Goal: Information Seeking & Learning: Learn about a topic

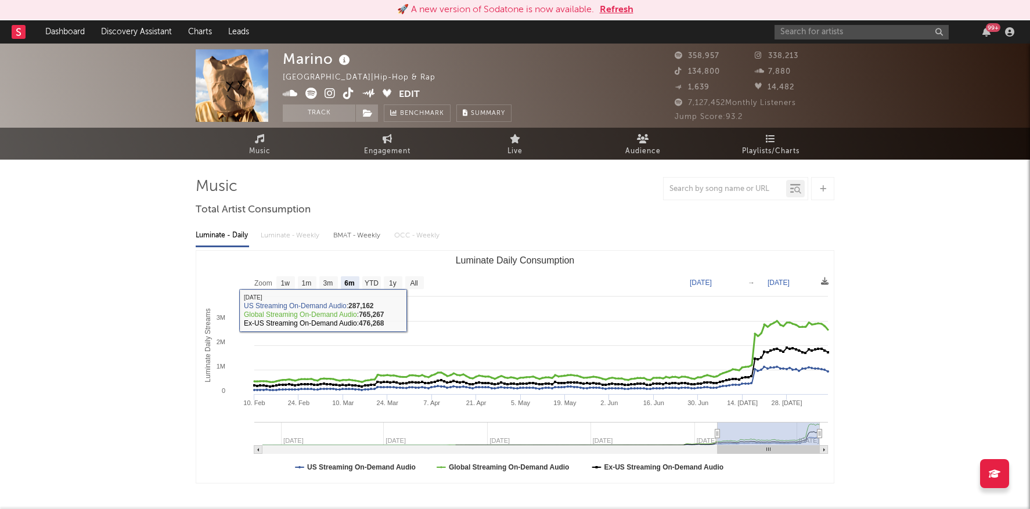
select select "6m"
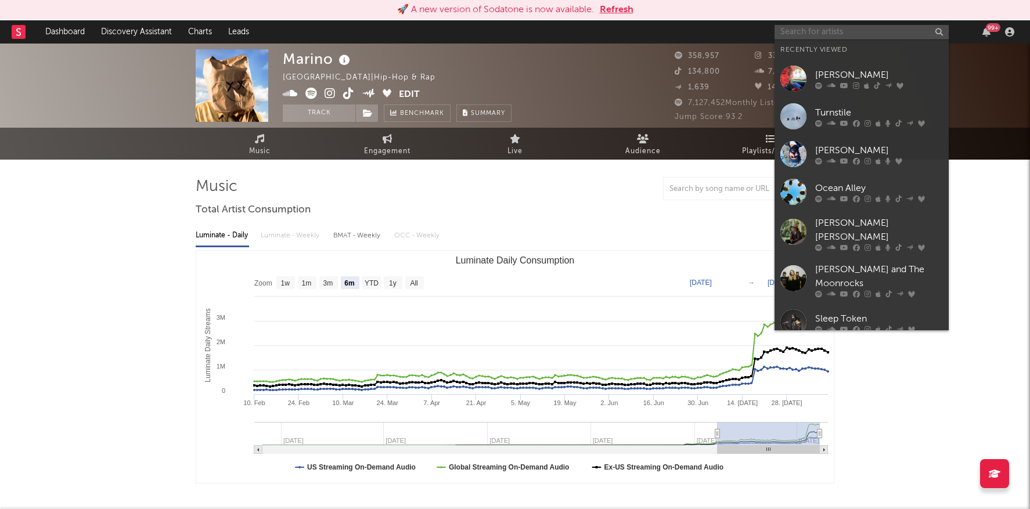
click at [888, 30] on input "text" at bounding box center [862, 32] width 174 height 15
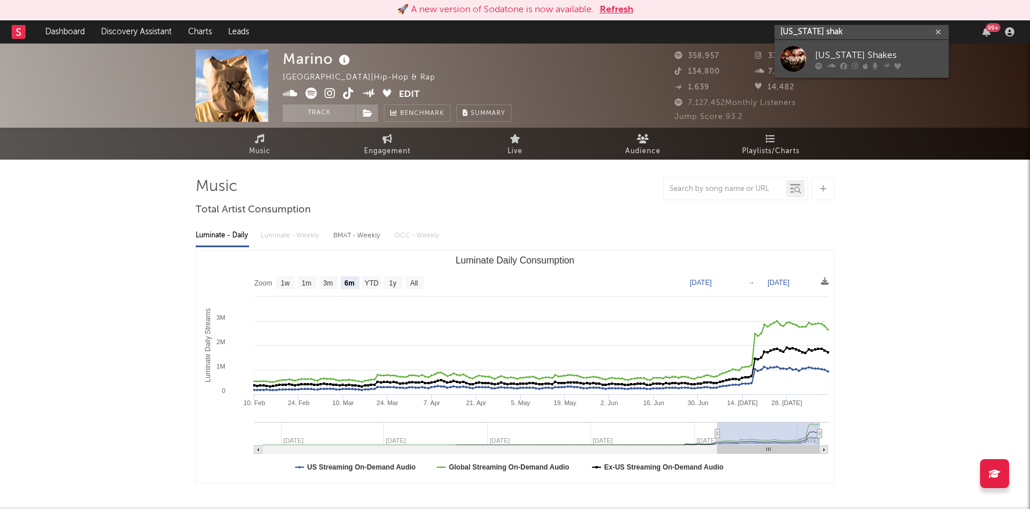
type input "alabama shak"
click at [878, 46] on link "[US_STATE] Shakes" at bounding box center [862, 59] width 174 height 38
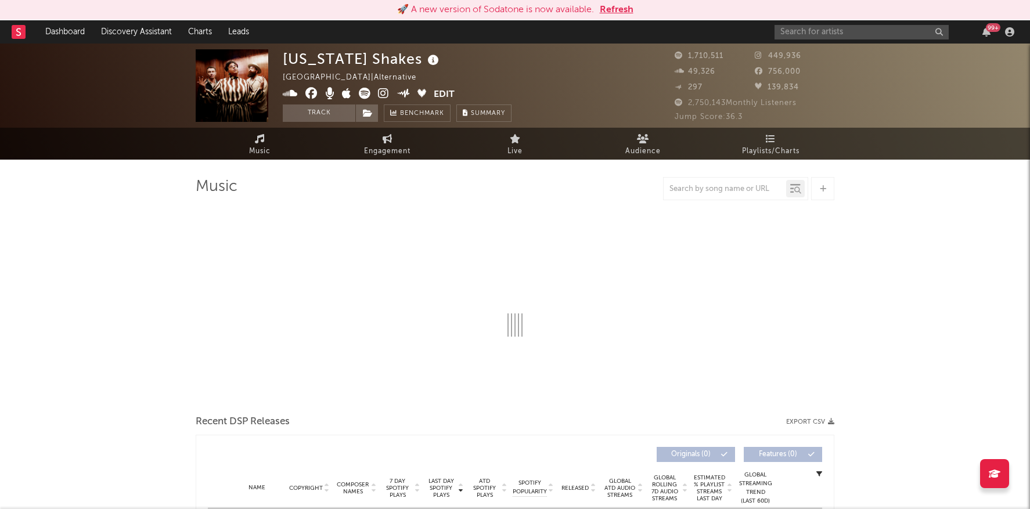
select select "6m"
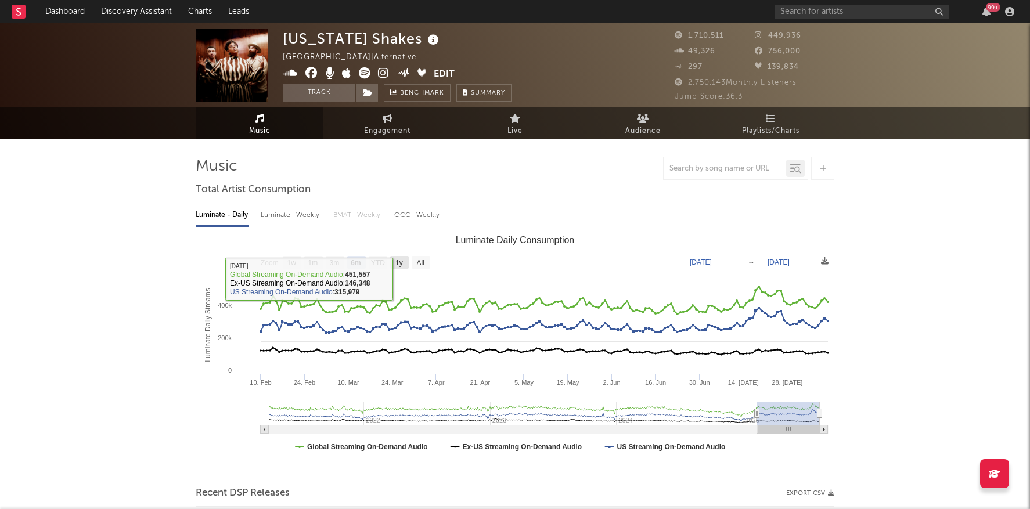
click at [397, 256] on rect "Luminate Daily Consumption" at bounding box center [515, 347] width 638 height 232
click at [399, 261] on text "1y" at bounding box center [400, 263] width 8 height 8
select select "1y"
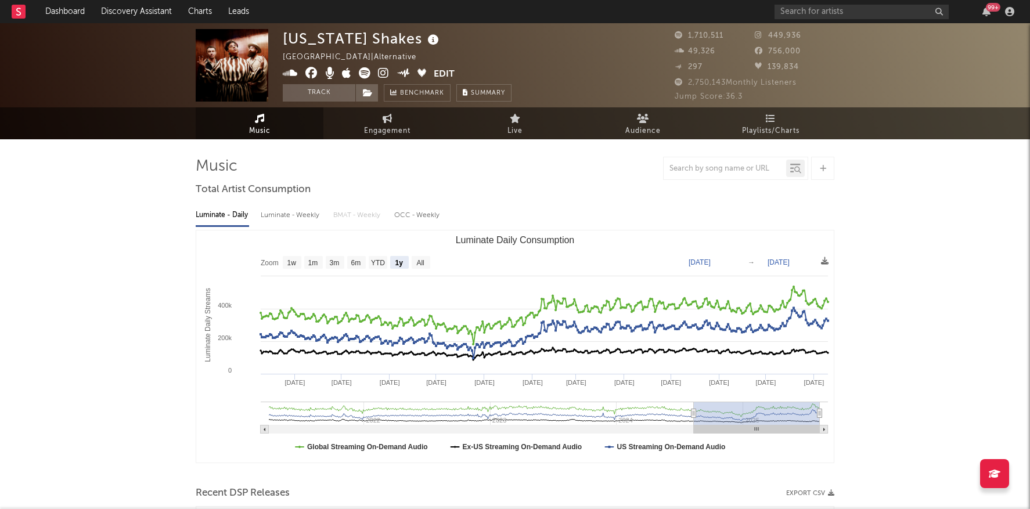
type input "2024-01-26"
type input "2025-01-25"
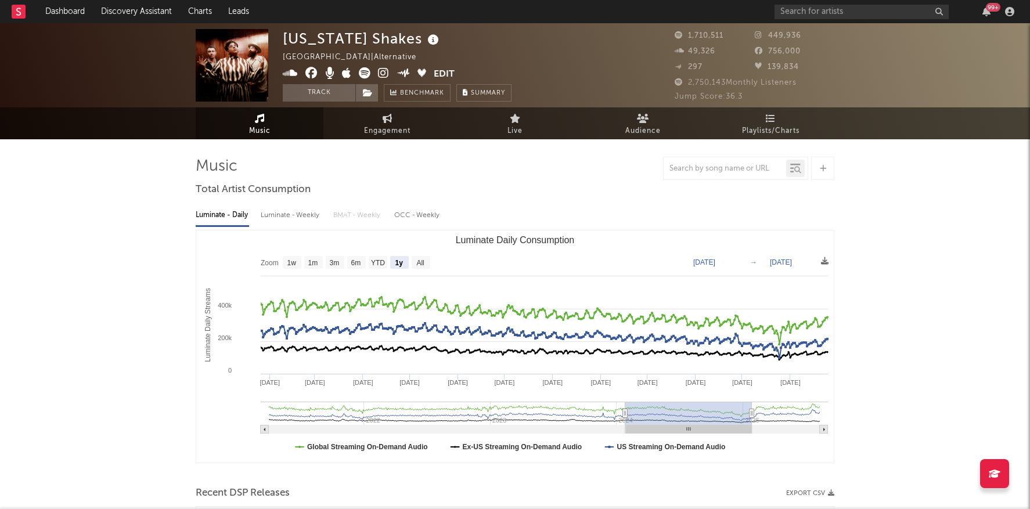
click at [689, 412] on g "Luminate Daily Consumption" at bounding box center [545, 418] width 568 height 32
type input "2024-01-27"
type input "2025-01-26"
type input "2024-02-25"
type input "2025-02-24"
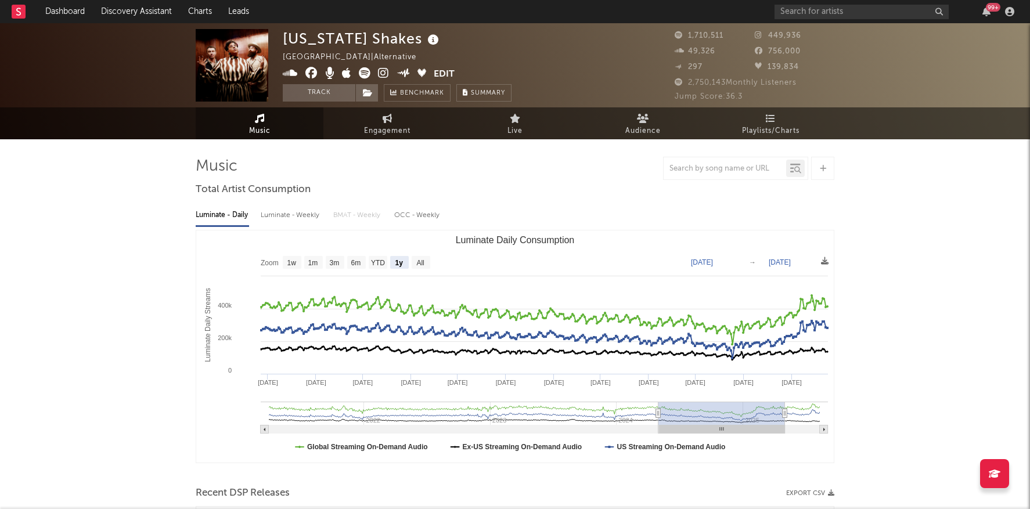
type input "2024-08-10"
type input "[DATE]"
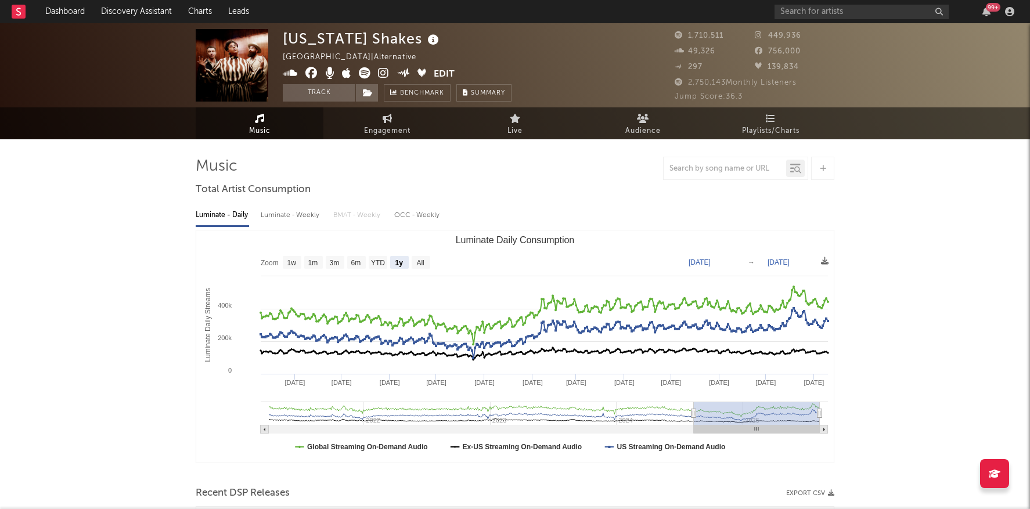
drag, startPoint x: 689, startPoint y: 412, endPoint x: 800, endPoint y: 417, distance: 111.0
click at [800, 417] on rect "Luminate Daily Consumption" at bounding box center [757, 413] width 126 height 23
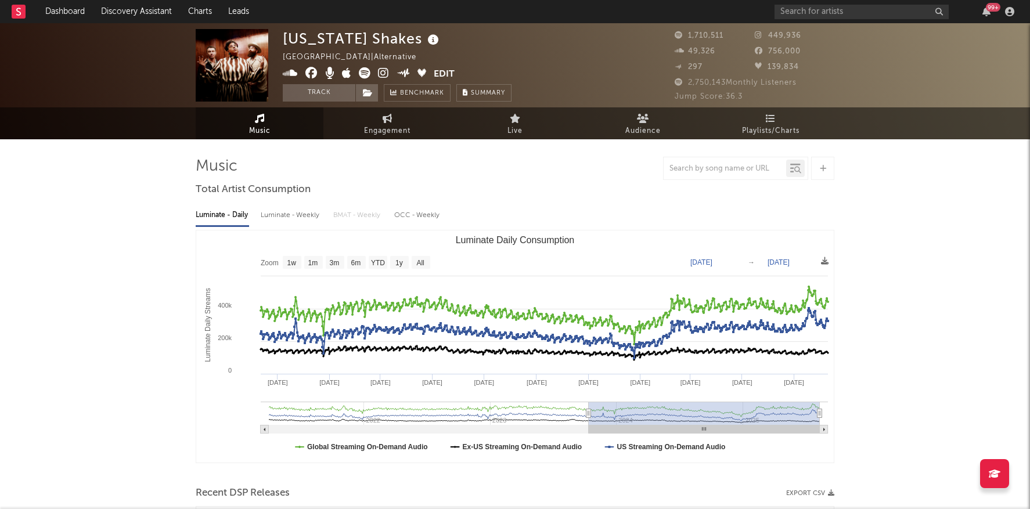
drag, startPoint x: 694, startPoint y: 414, endPoint x: 589, endPoint y: 409, distance: 104.7
click at [589, 410] on icon "Luminate Daily Consumption" at bounding box center [589, 414] width 5 height 9
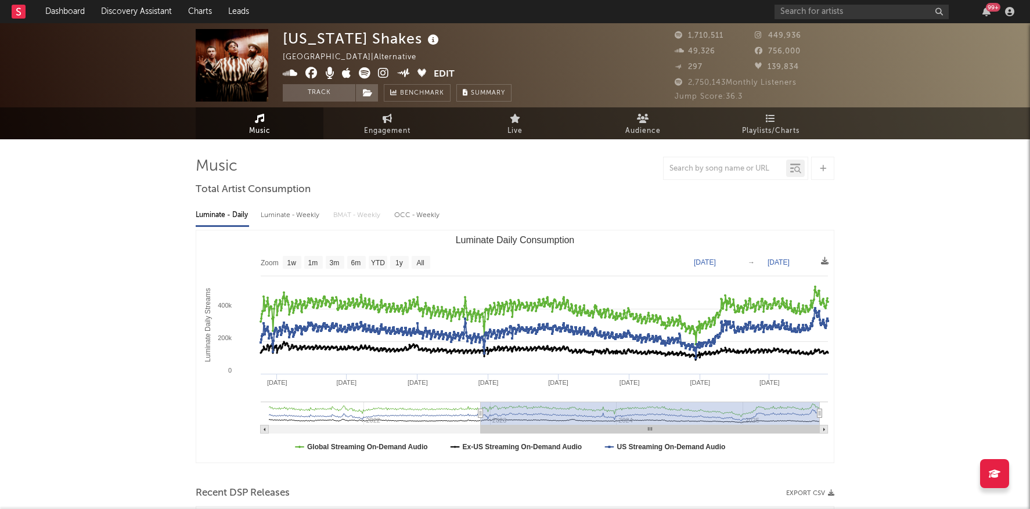
type input "2022-12-03"
drag, startPoint x: 590, startPoint y: 417, endPoint x: 481, endPoint y: 403, distance: 110.1
click at [481, 403] on g "Luminate Daily Consumption" at bounding box center [545, 418] width 568 height 32
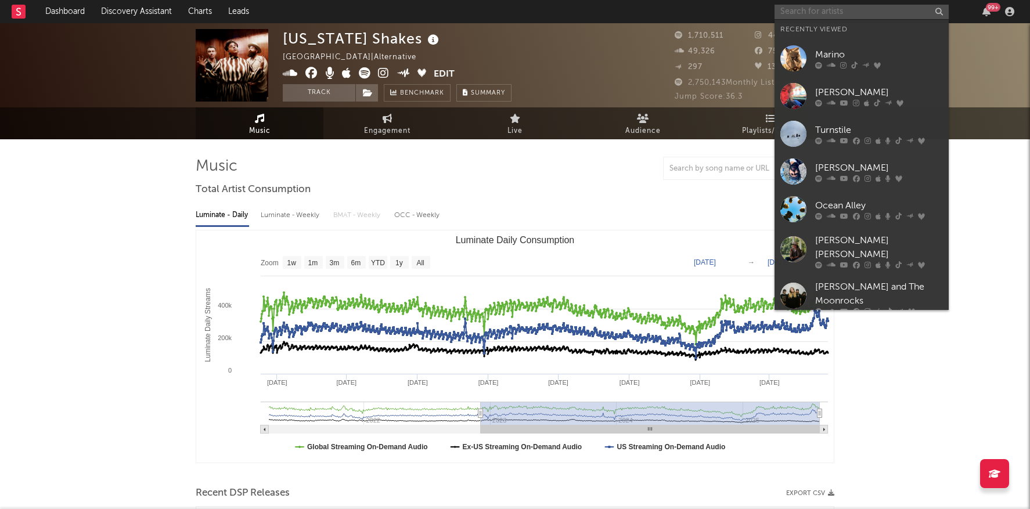
click at [823, 12] on input "text" at bounding box center [862, 12] width 174 height 15
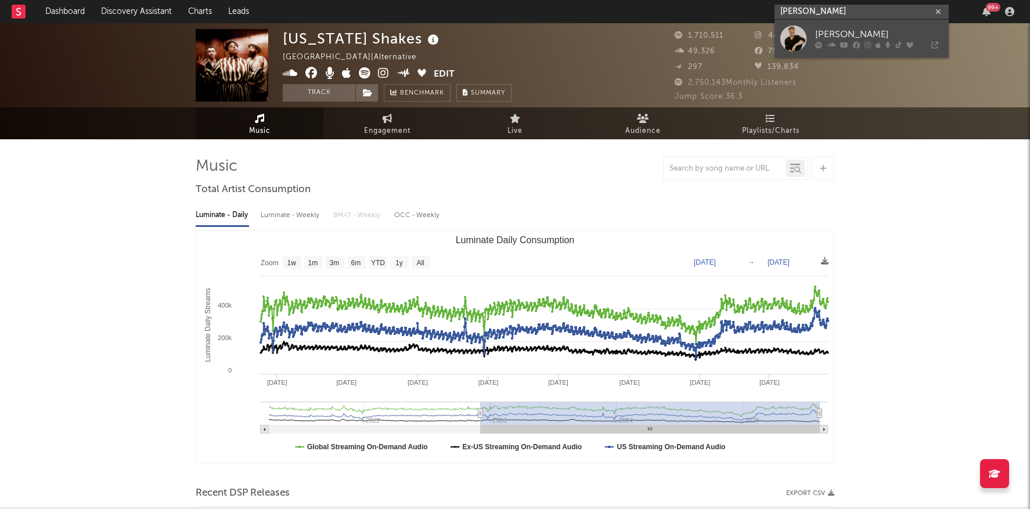
type input "ziggy alberts"
click at [856, 34] on div "Ziggy Alberts" at bounding box center [880, 35] width 128 height 14
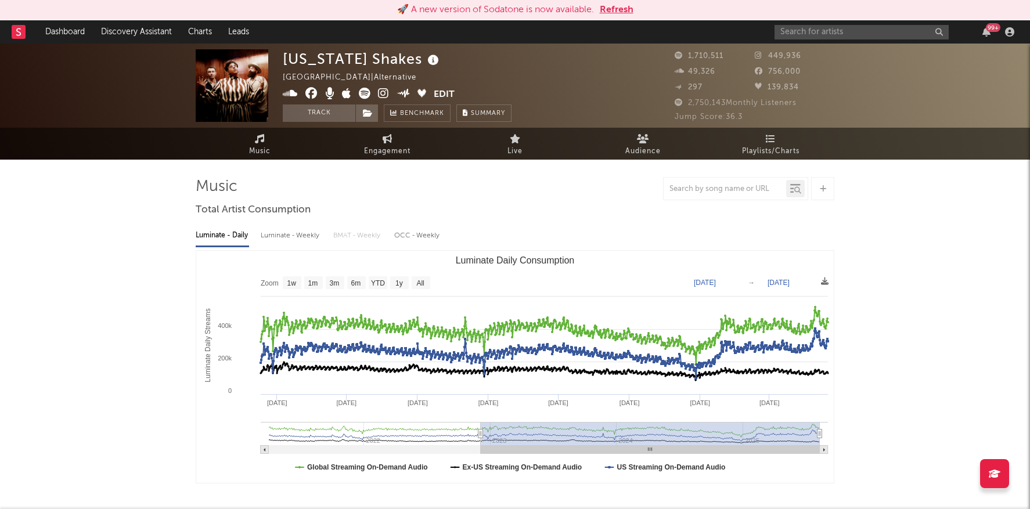
click at [617, 8] on button "Refresh" at bounding box center [617, 10] width 34 height 14
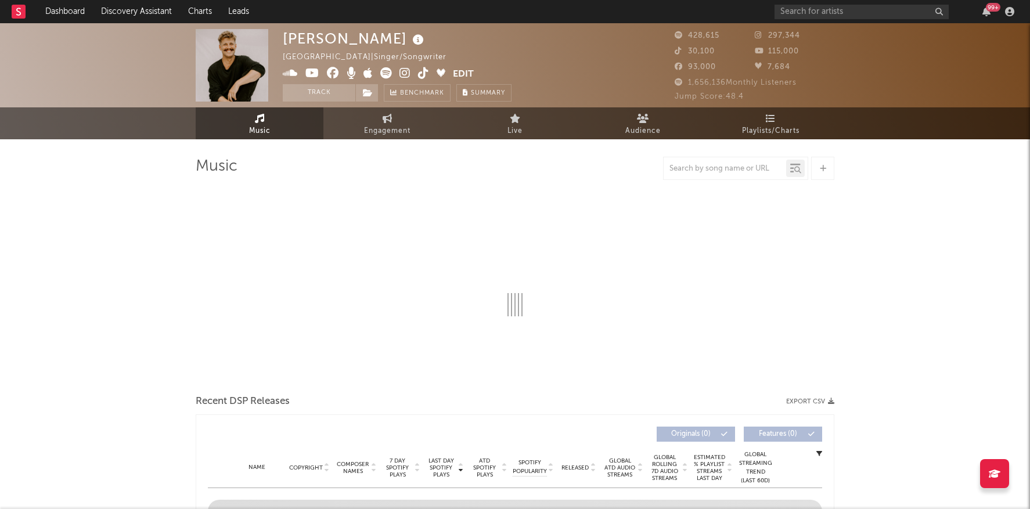
select select "6m"
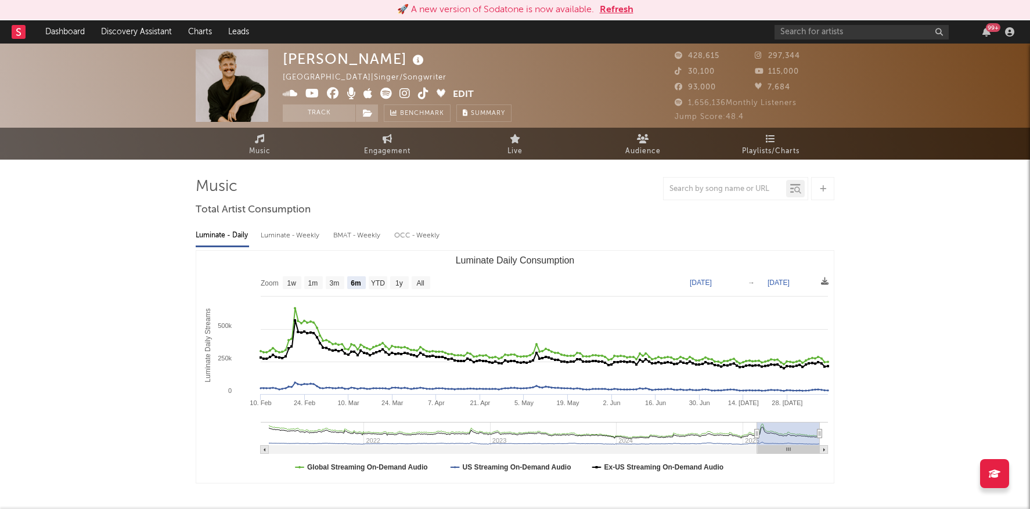
click at [610, 9] on button "Refresh" at bounding box center [617, 10] width 34 height 14
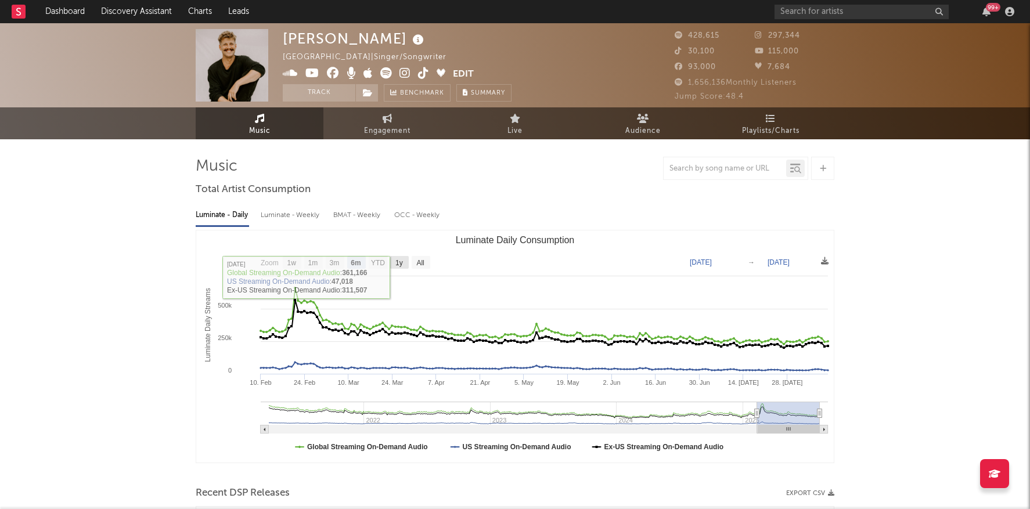
click at [409, 264] on rect "Luminate Daily Consumption" at bounding box center [515, 347] width 638 height 232
click at [403, 262] on text "1y" at bounding box center [400, 263] width 8 height 8
select select "1y"
type input "2024-08-10"
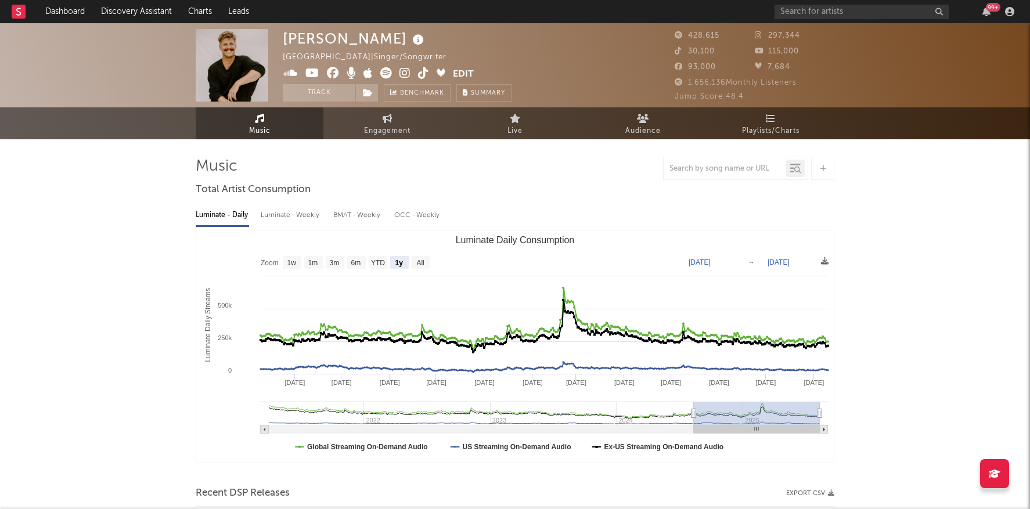
click at [822, 20] on div "99 +" at bounding box center [897, 11] width 244 height 23
click at [821, 17] on input "text" at bounding box center [862, 12] width 174 height 15
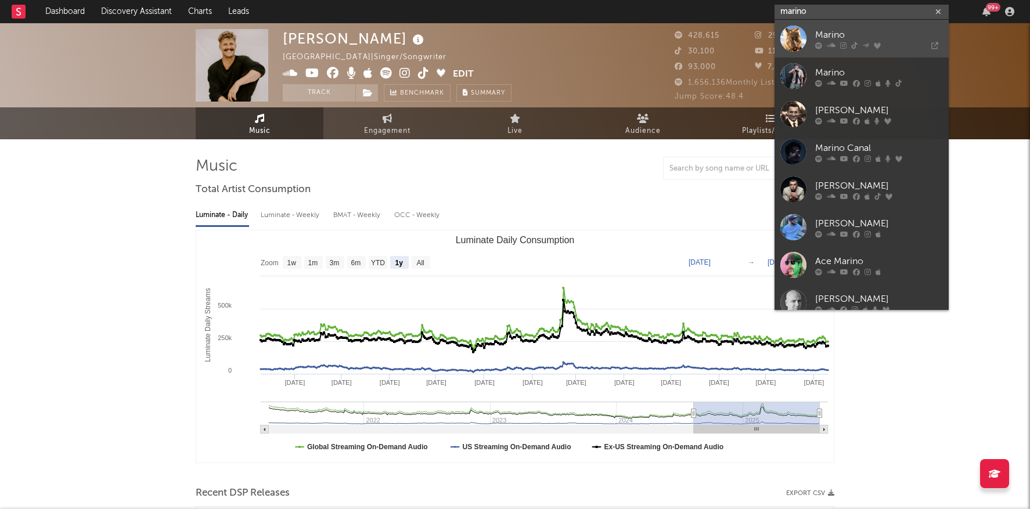
type input "marino"
click at [829, 36] on div "Marino" at bounding box center [880, 35] width 128 height 14
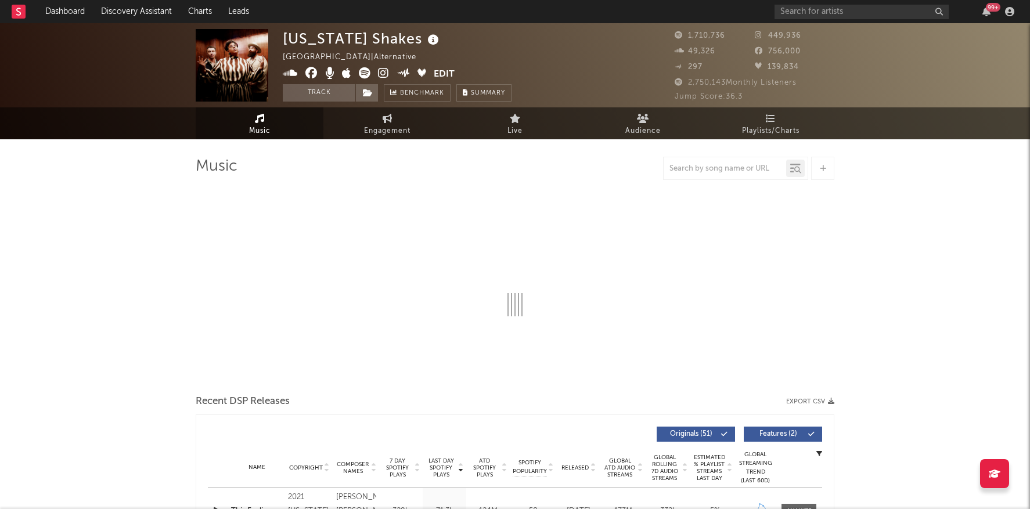
select select "6m"
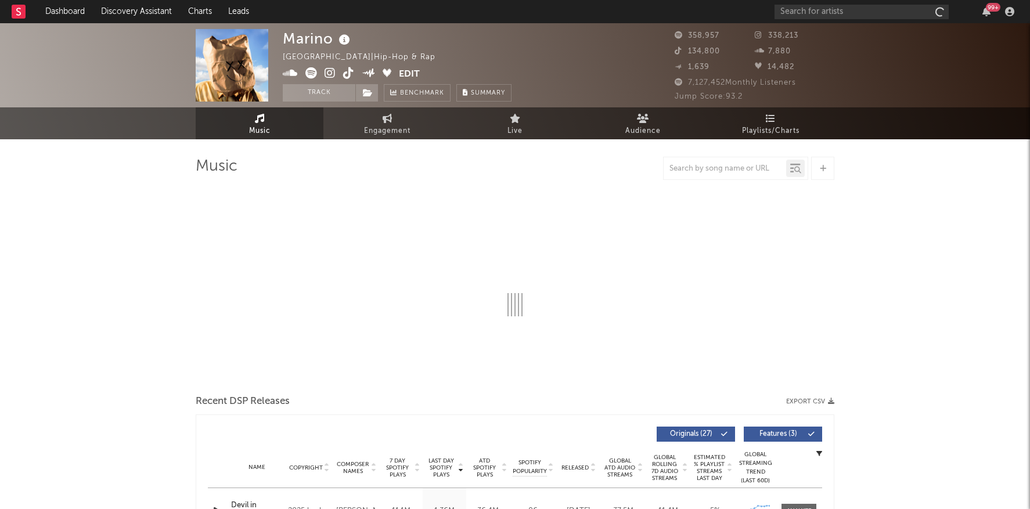
select select "6m"
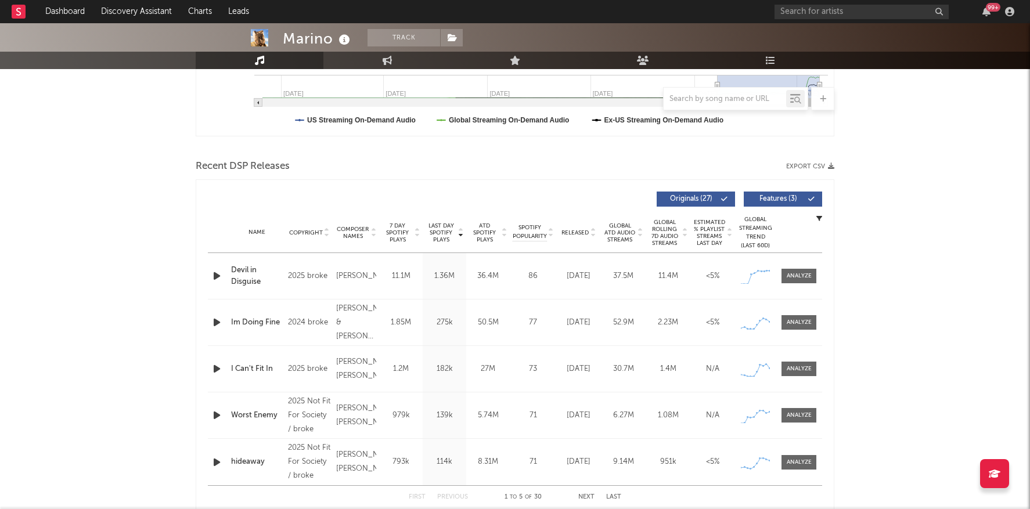
scroll to position [328, 0]
click at [768, 278] on rect at bounding box center [755, 276] width 29 height 16
click at [791, 276] on div at bounding box center [799, 275] width 25 height 9
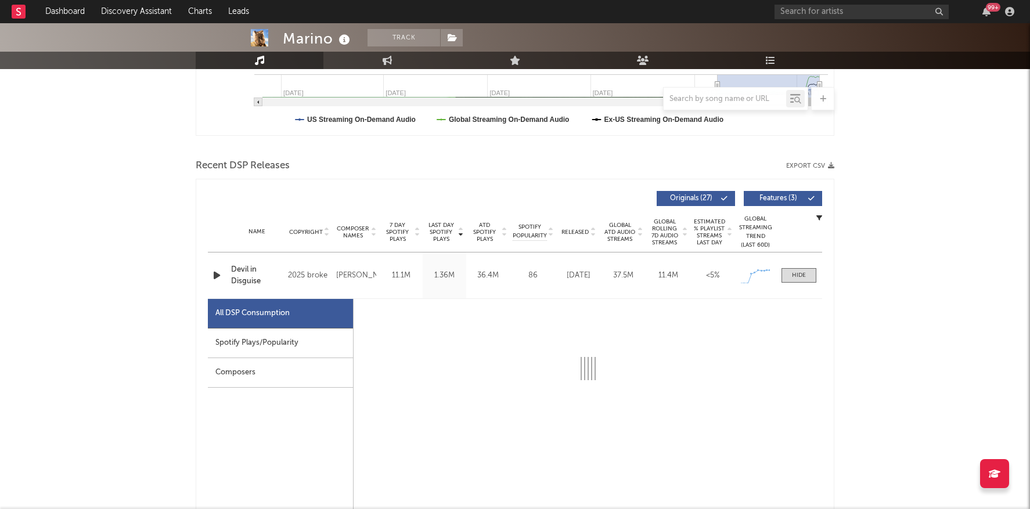
select select "1w"
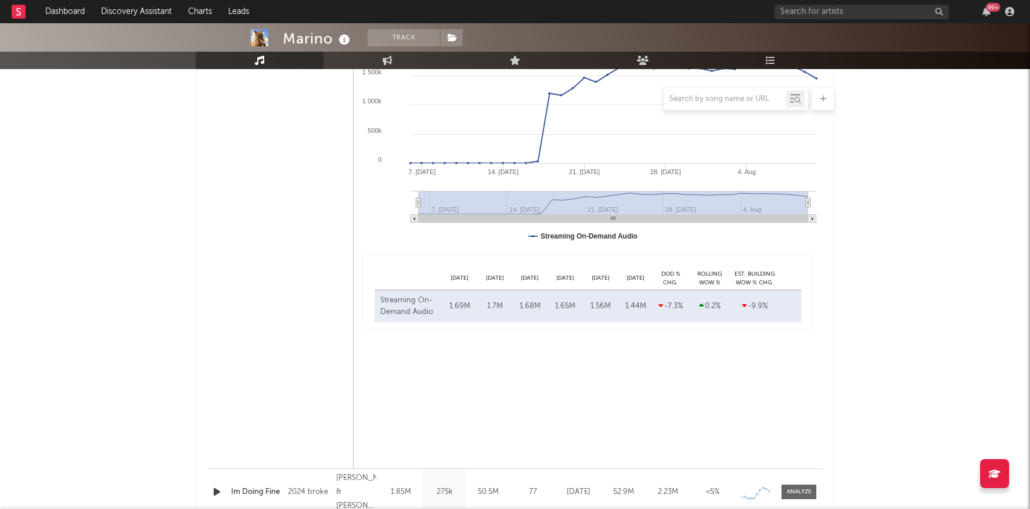
scroll to position [867, 0]
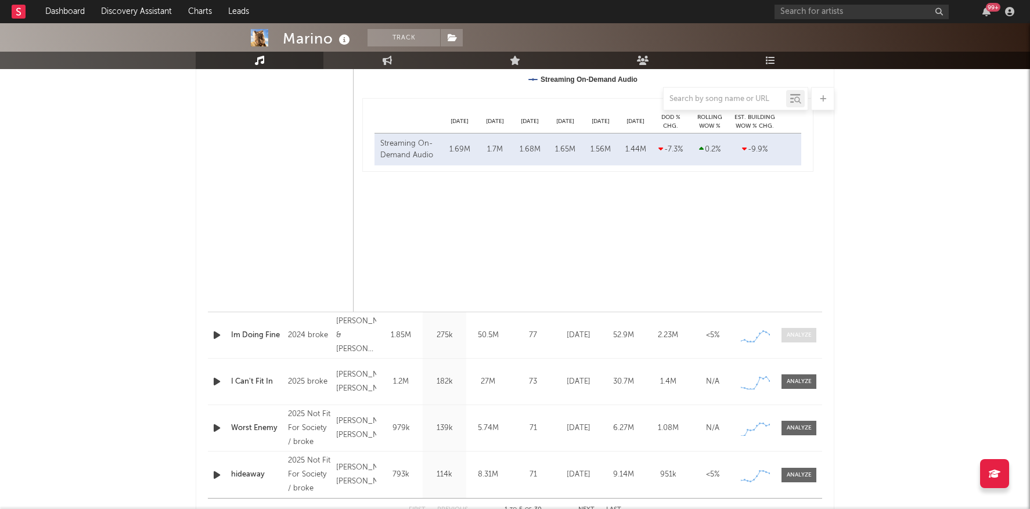
click at [804, 336] on div at bounding box center [799, 335] width 25 height 9
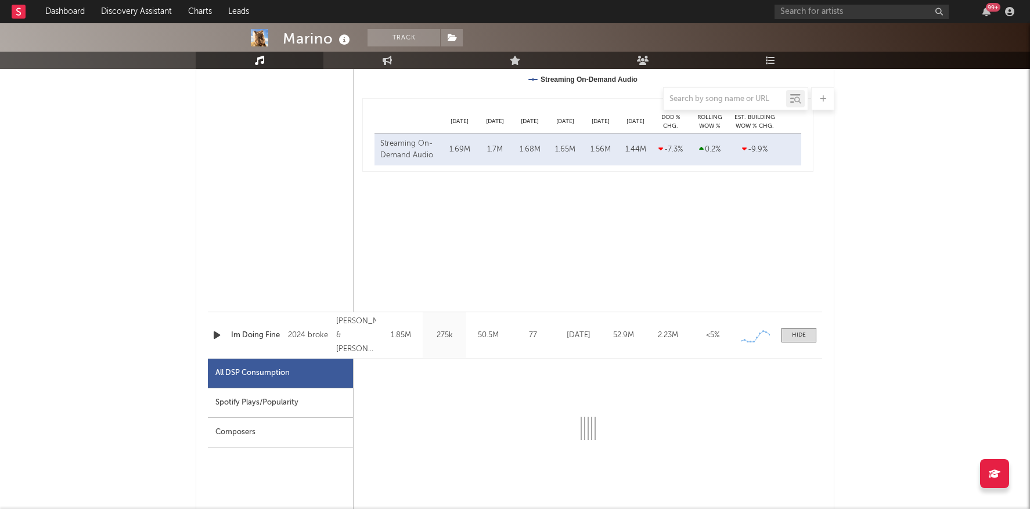
select select "6m"
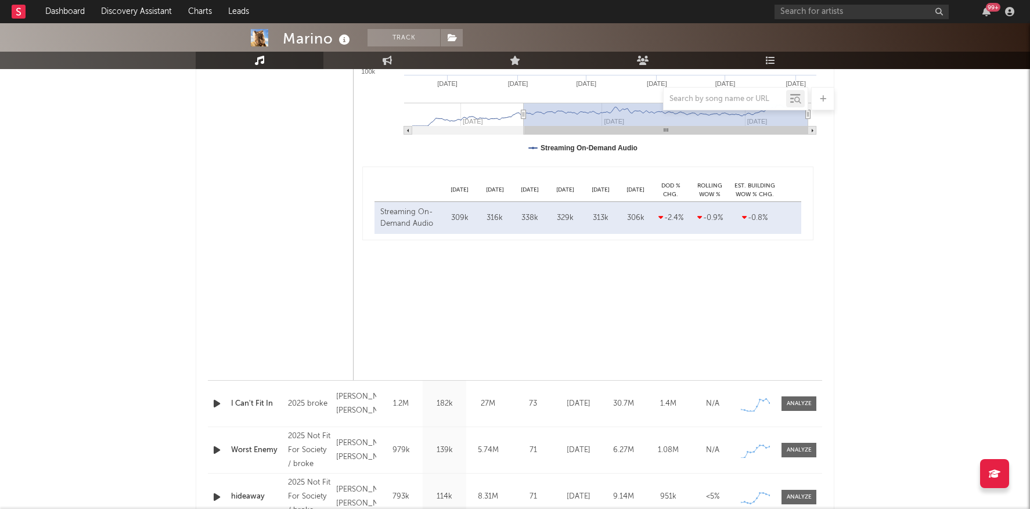
scroll to position [1474, 0]
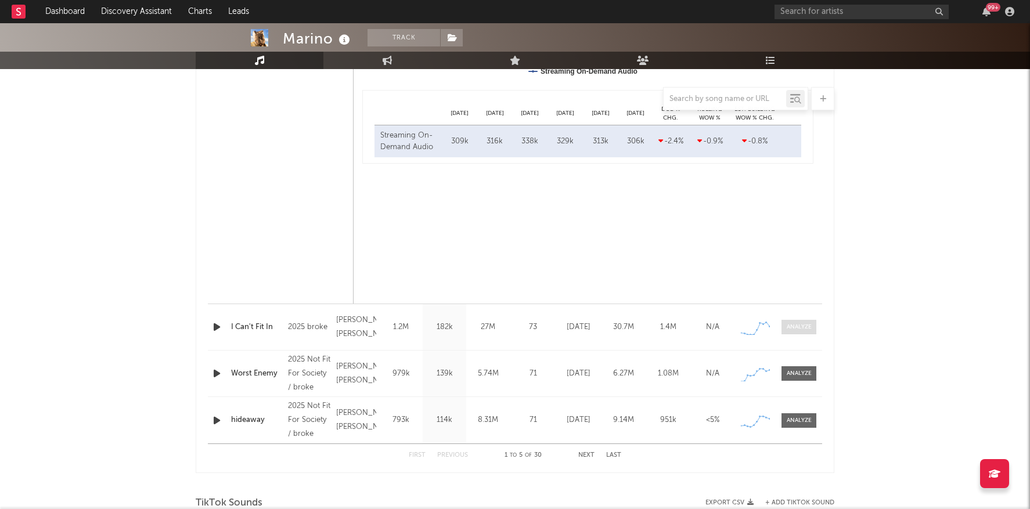
click at [813, 333] on span at bounding box center [799, 327] width 35 height 15
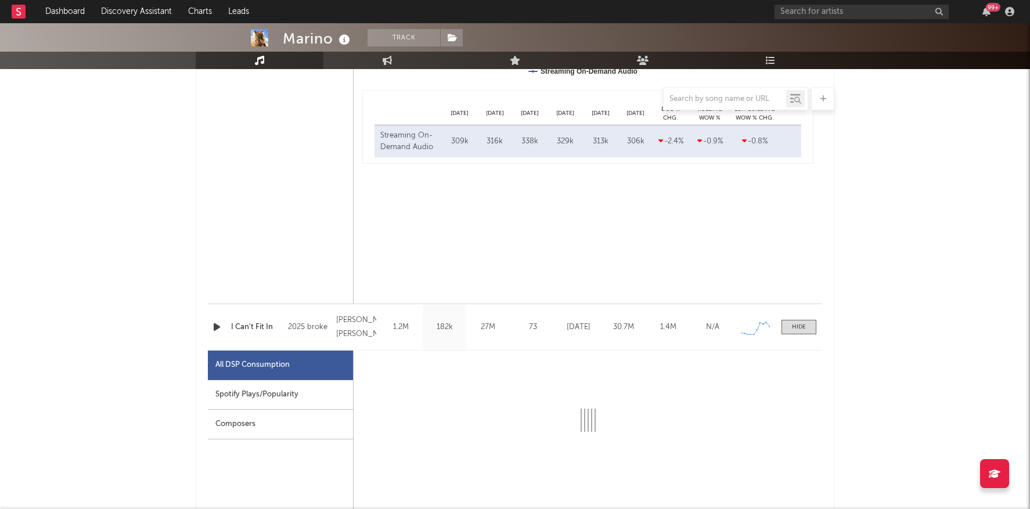
select select "6m"
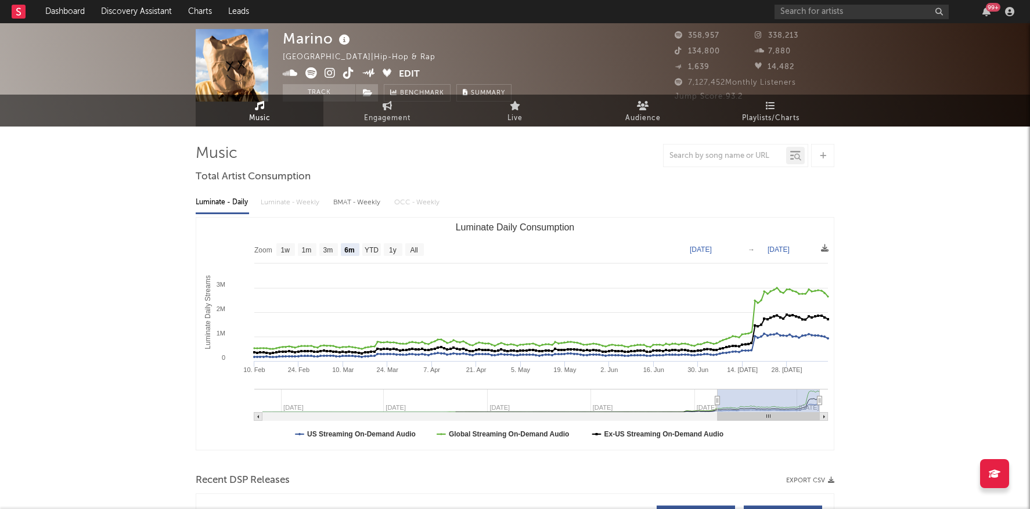
scroll to position [0, 0]
